Goal: Navigation & Orientation: Understand site structure

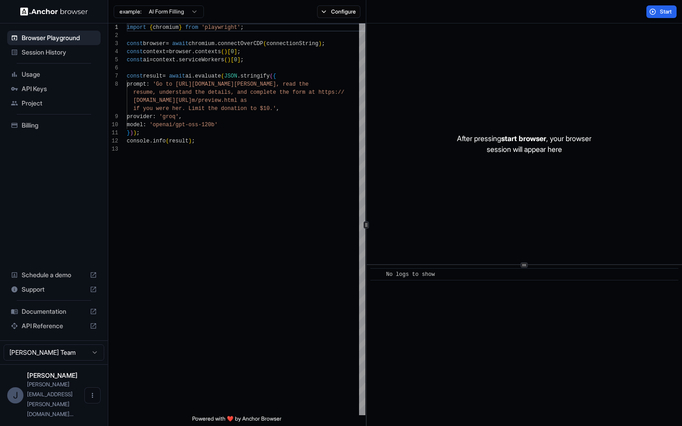
scroll to position [57, 0]
click at [55, 51] on span "Session History" at bounding box center [59, 52] width 75 height 9
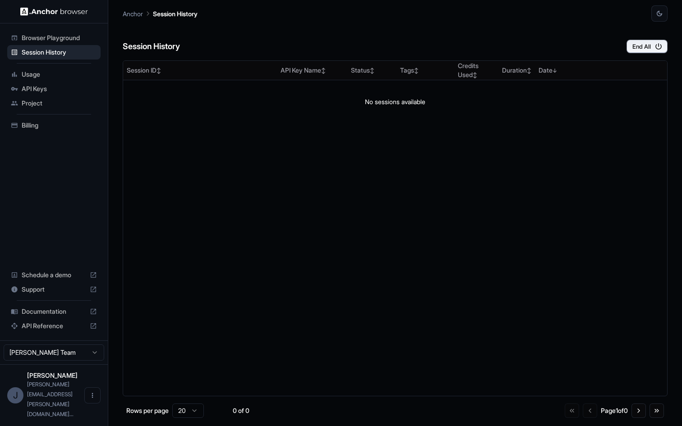
click at [51, 41] on span "Browser Playground" at bounding box center [59, 37] width 75 height 9
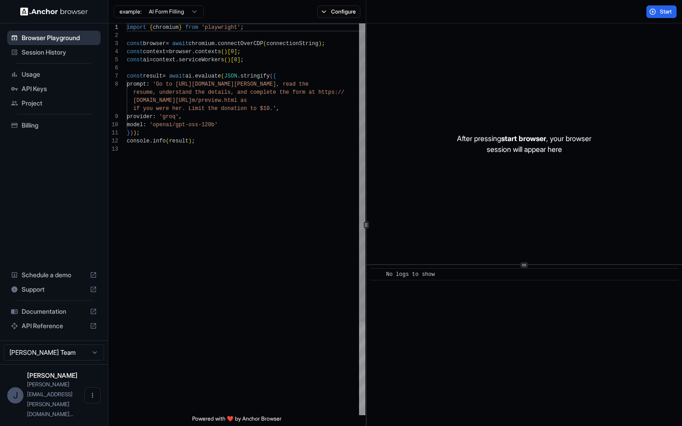
scroll to position [57, 0]
click at [42, 78] on span "Usage" at bounding box center [59, 74] width 75 height 9
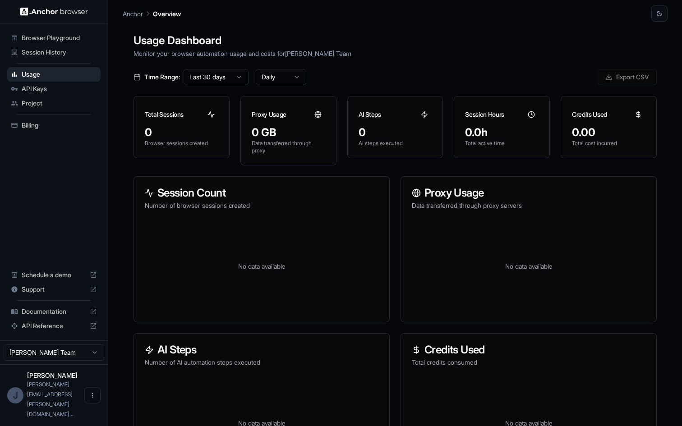
click at [42, 82] on li "API Keys" at bounding box center [53, 89] width 93 height 14
click at [42, 95] on div "API Keys" at bounding box center [53, 89] width 93 height 14
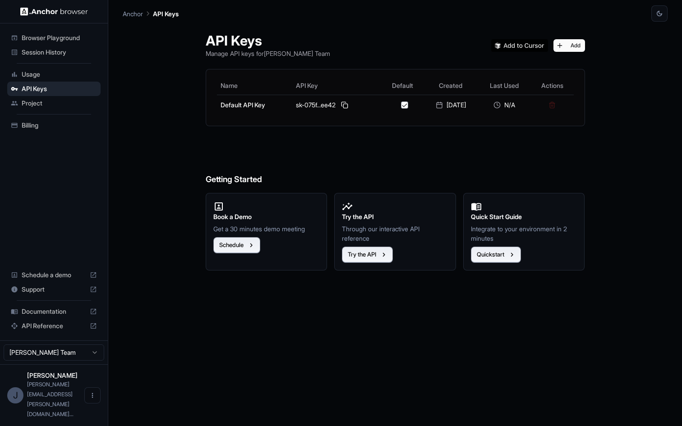
click at [40, 106] on span "Project" at bounding box center [59, 103] width 75 height 9
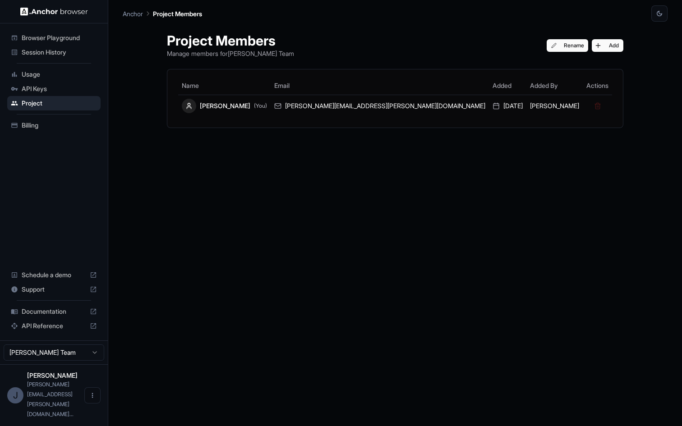
click at [35, 132] on div "Billing" at bounding box center [53, 125] width 93 height 14
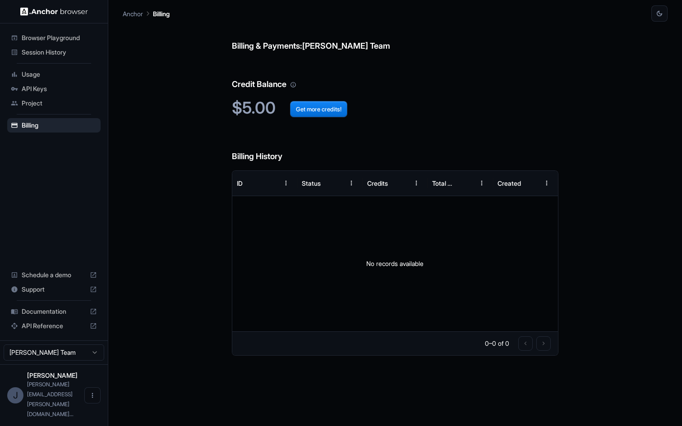
click at [42, 69] on div "Usage" at bounding box center [53, 74] width 93 height 14
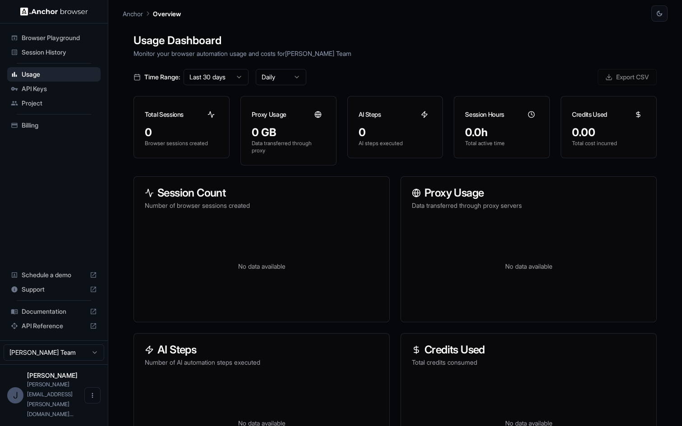
click at [41, 55] on span "Session History" at bounding box center [59, 52] width 75 height 9
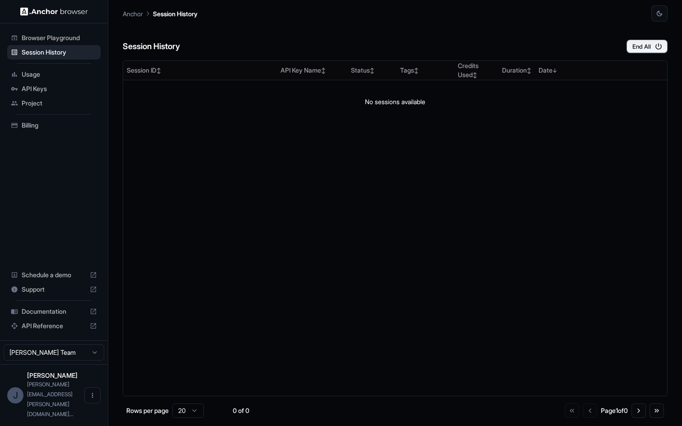
click at [41, 38] on span "Browser Playground" at bounding box center [59, 37] width 75 height 9
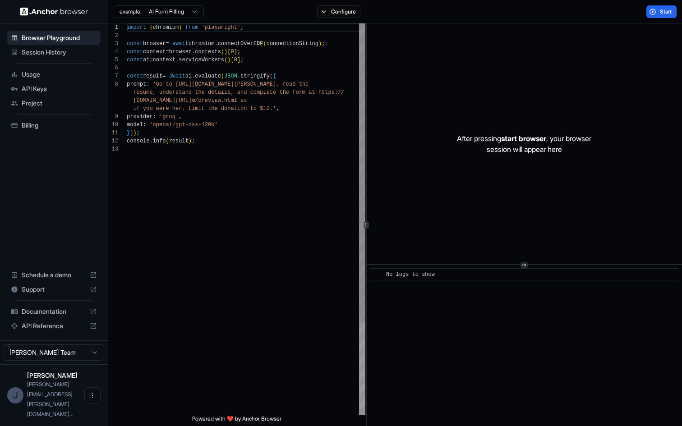
scroll to position [57, 0]
